Goal: Find specific page/section: Find specific page/section

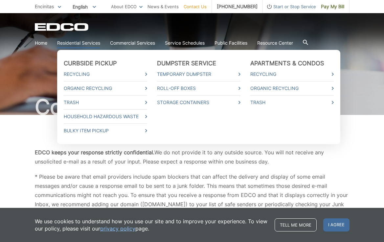
click at [88, 42] on link "Residential Services" at bounding box center [78, 42] width 43 height 7
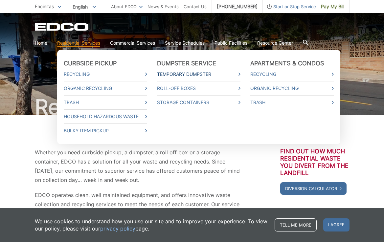
click at [207, 73] on link "Temporary Dumpster" at bounding box center [198, 74] width 83 height 7
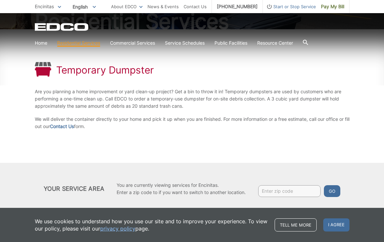
scroll to position [92, 0]
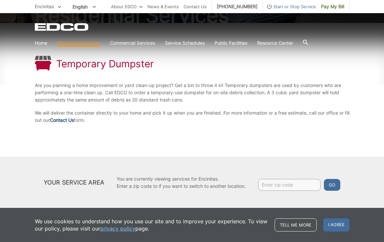
click at [74, 121] on link "Contact Us" at bounding box center [62, 120] width 24 height 7
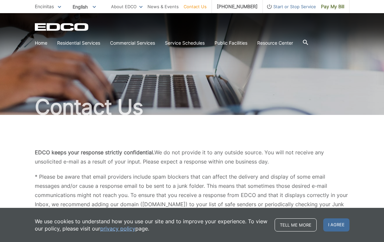
scroll to position [6, 0]
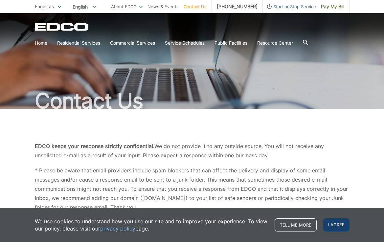
click at [336, 225] on span "I agree" at bounding box center [336, 224] width 26 height 13
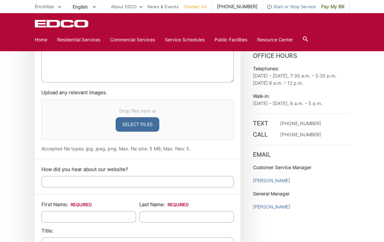
scroll to position [411, 0]
